Goal: Transaction & Acquisition: Obtain resource

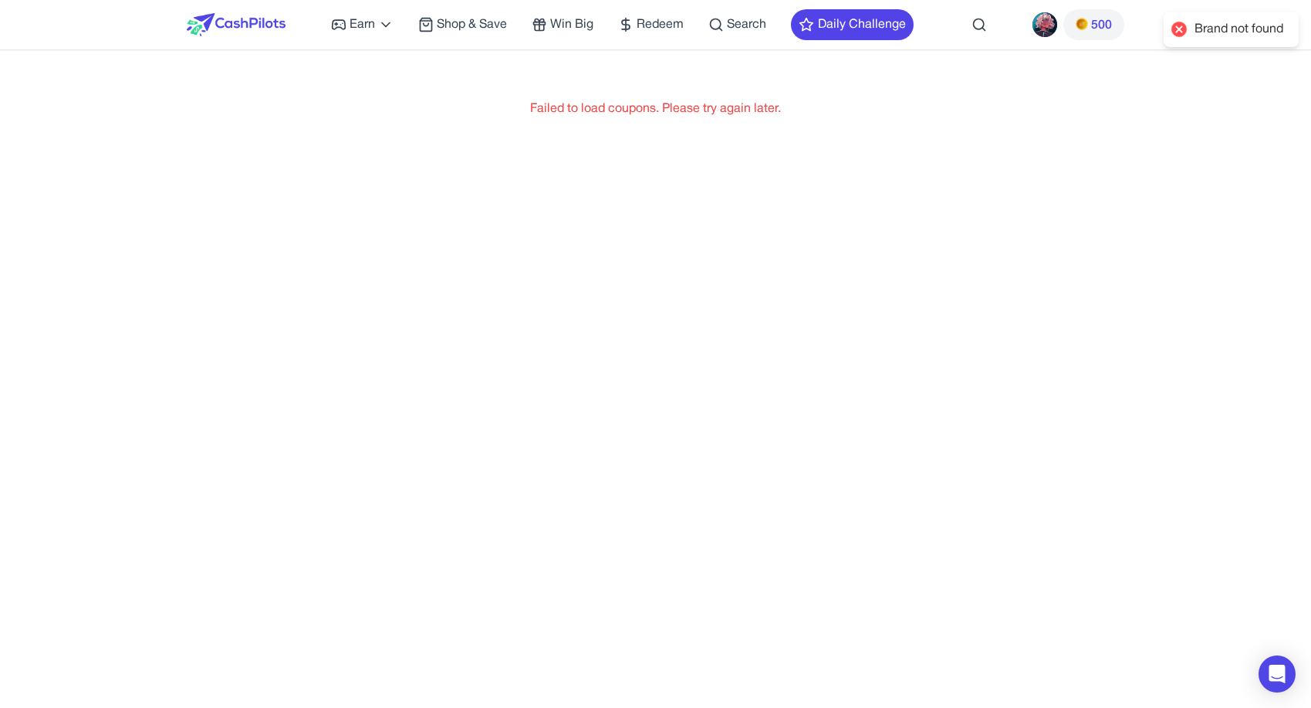
click at [1177, 27] on div at bounding box center [1179, 30] width 22 height 22
click at [257, 30] on img at bounding box center [236, 24] width 99 height 23
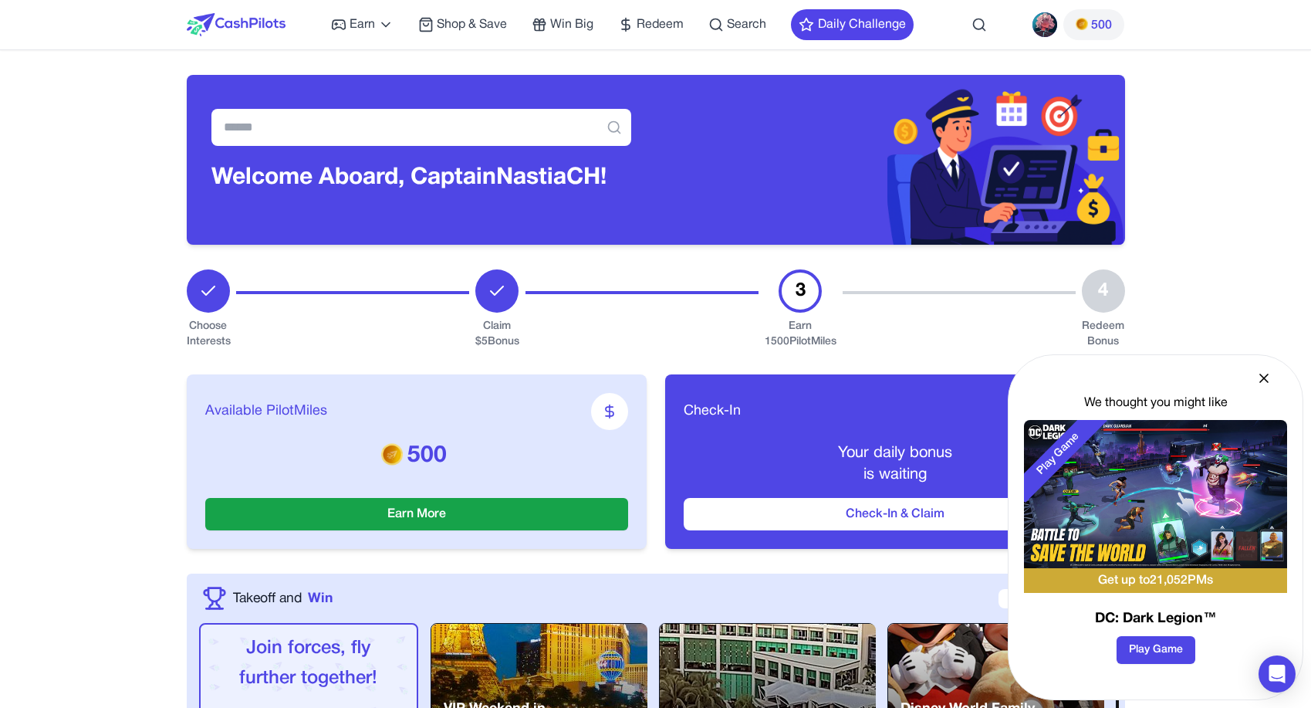
click at [1262, 378] on icon at bounding box center [1263, 377] width 15 height 15
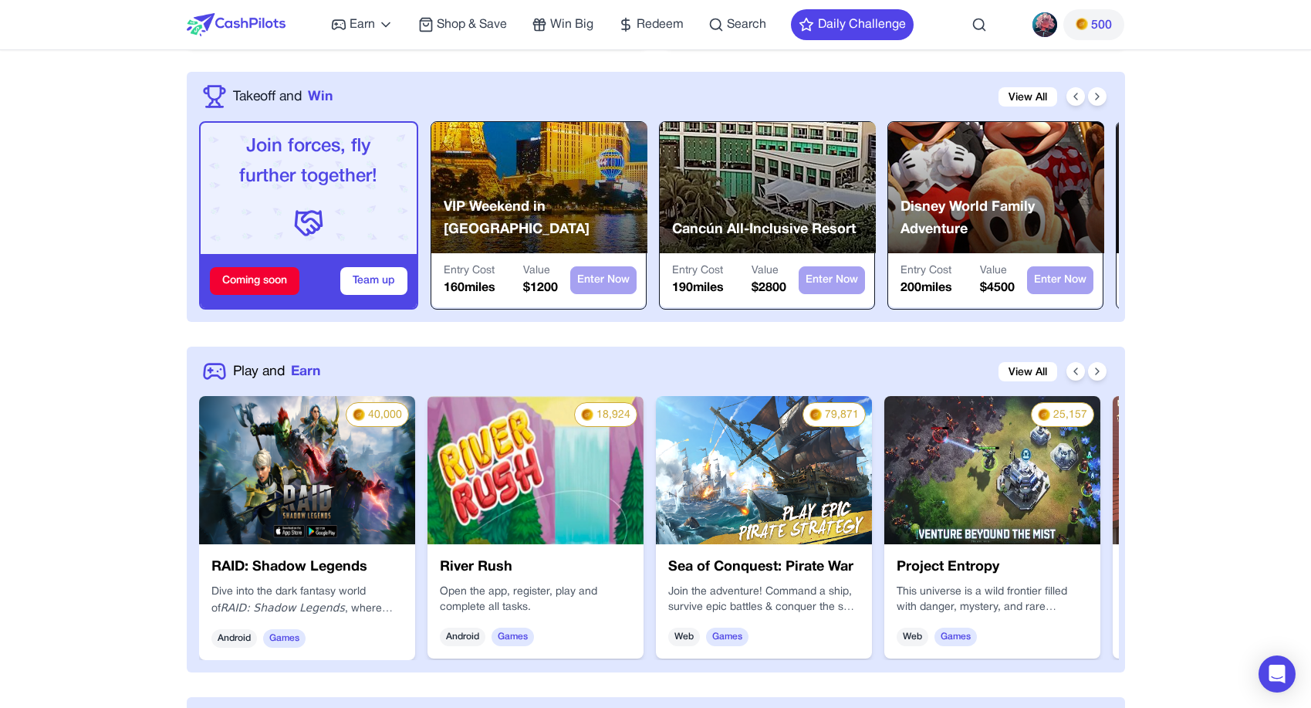
scroll to position [510, 0]
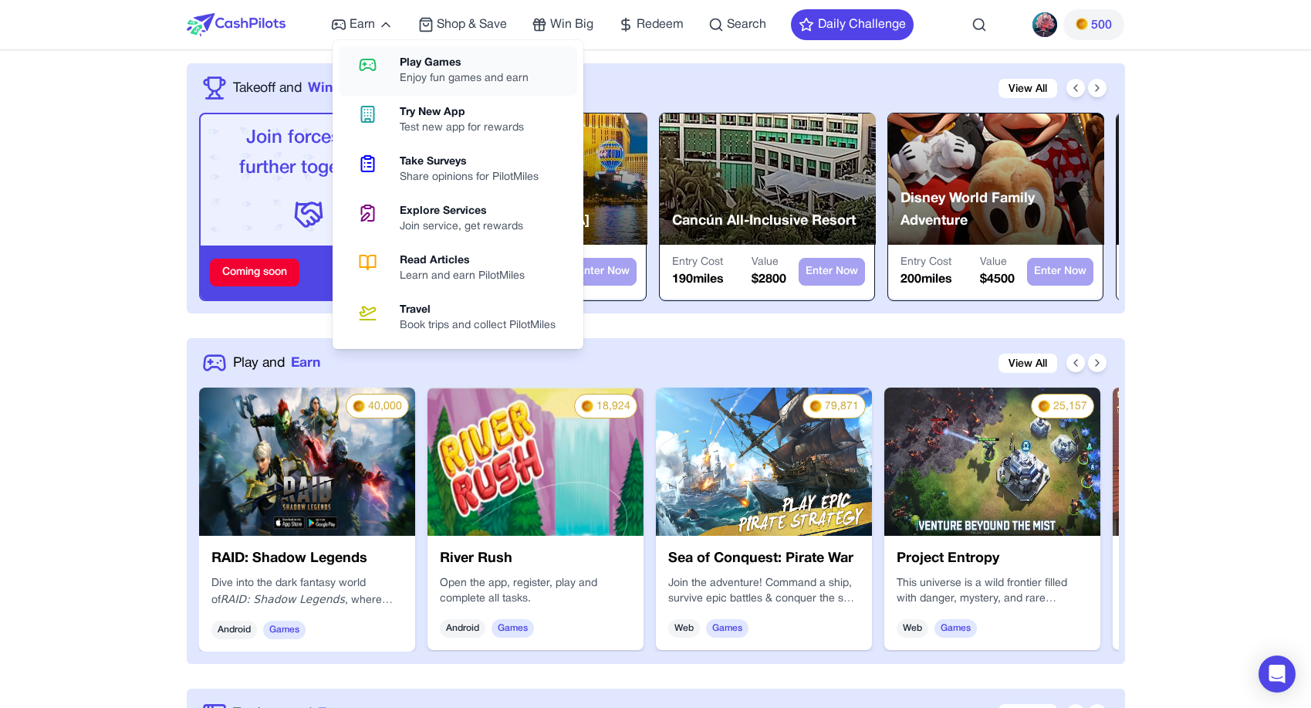
click at [434, 69] on div "Play Games" at bounding box center [470, 63] width 141 height 15
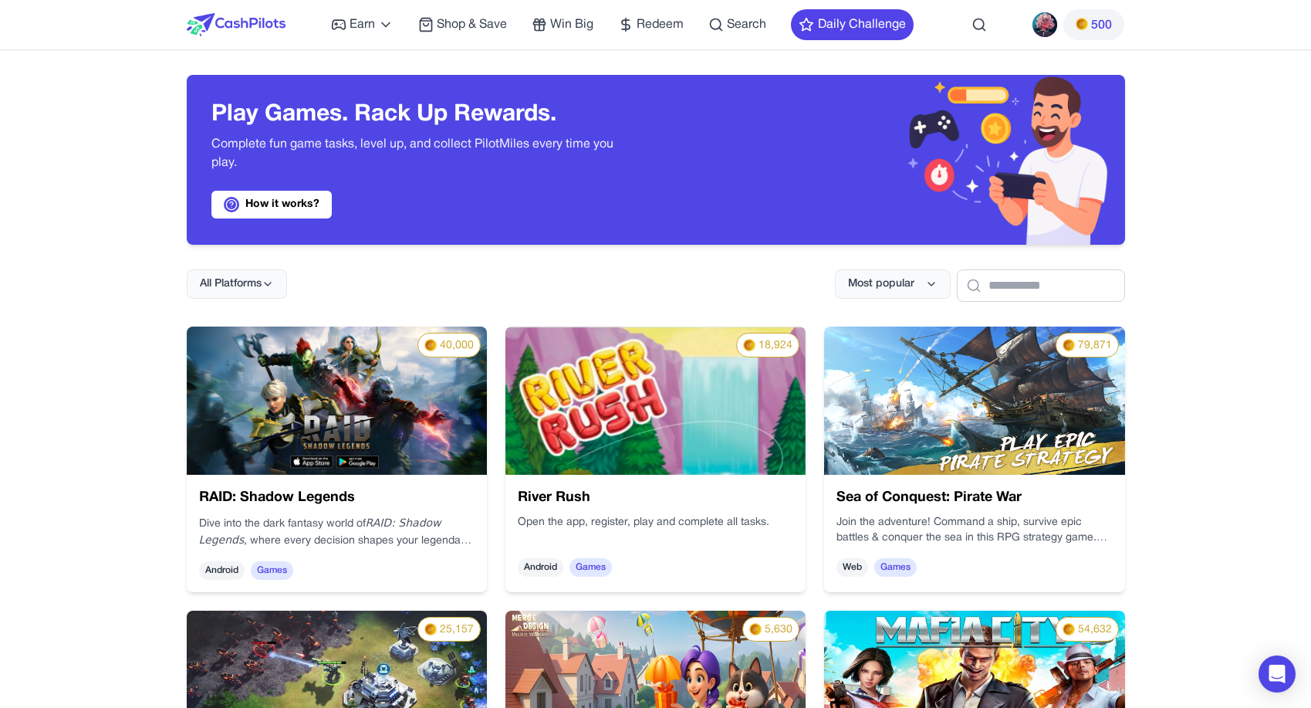
click at [430, 515] on p "Dive into the dark fantasy world of RAID: Shadow Legends , where every decision…" at bounding box center [336, 532] width 275 height 34
